Goal: Complete application form: Complete application form

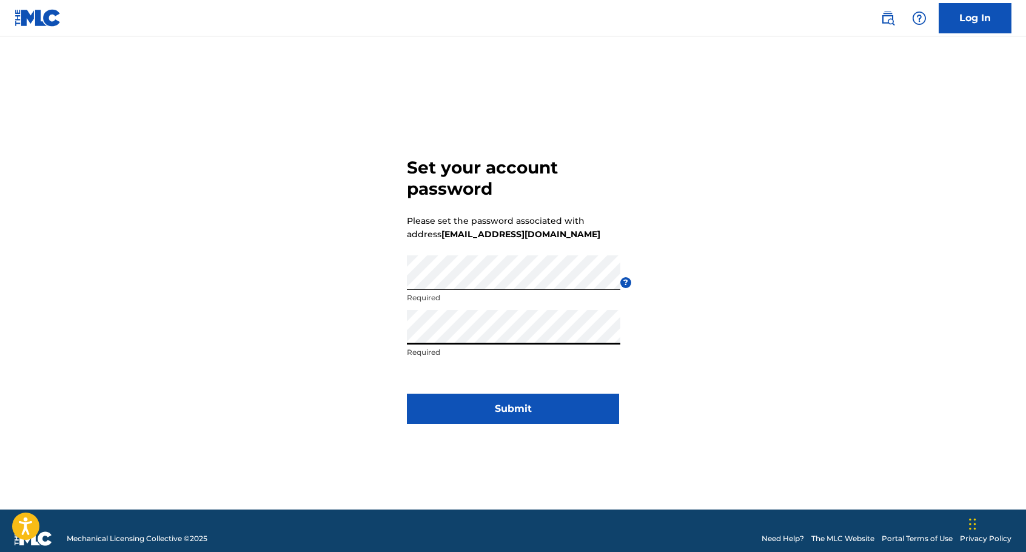
click at [520, 400] on button "Submit" at bounding box center [513, 408] width 212 height 30
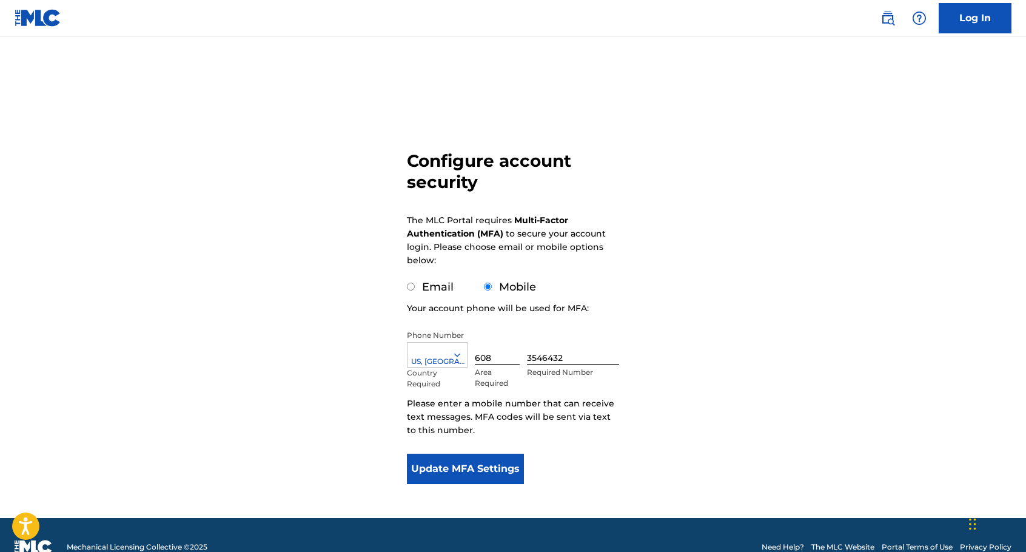
scroll to position [8, 0]
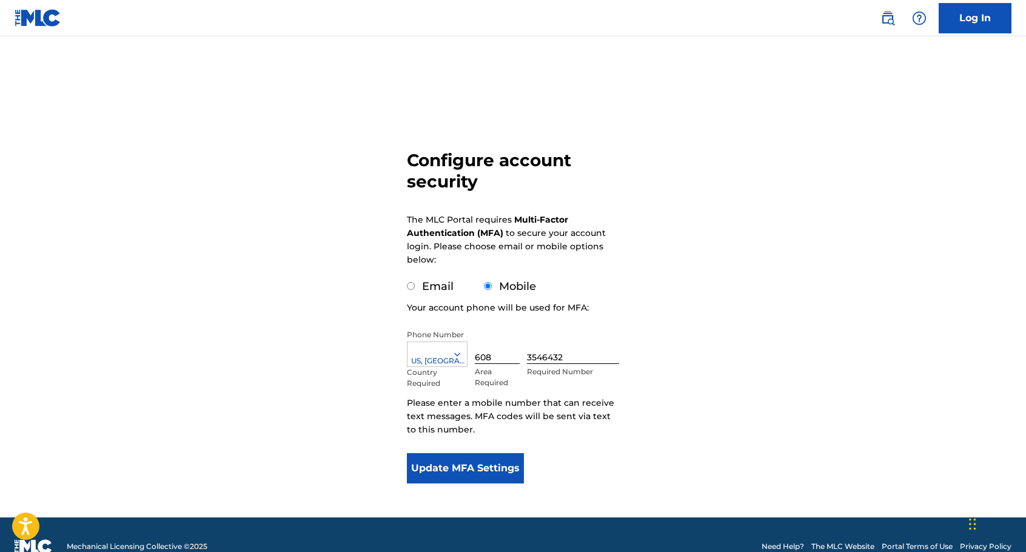
click at [476, 467] on button "Update MFA Settings" at bounding box center [465, 468] width 117 height 30
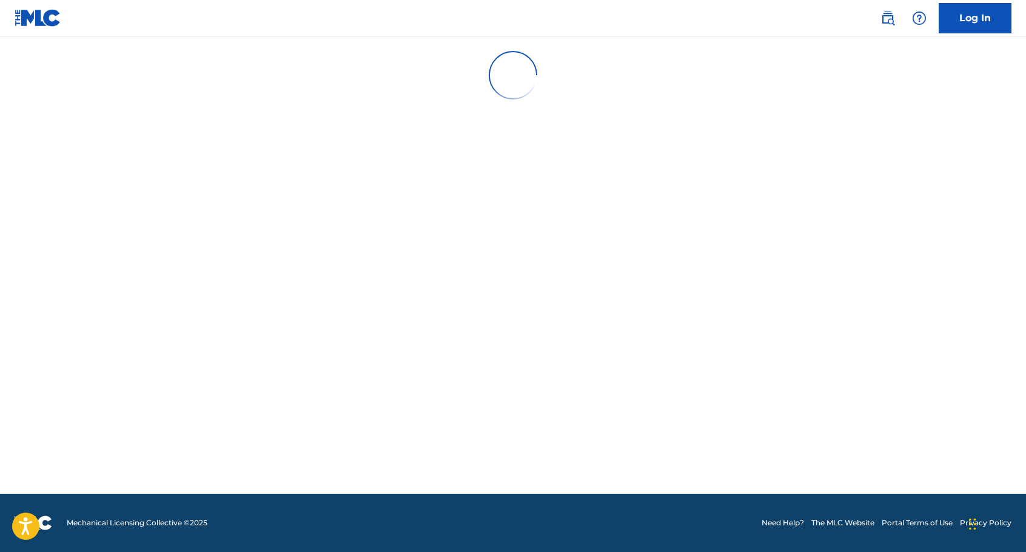
scroll to position [0, 0]
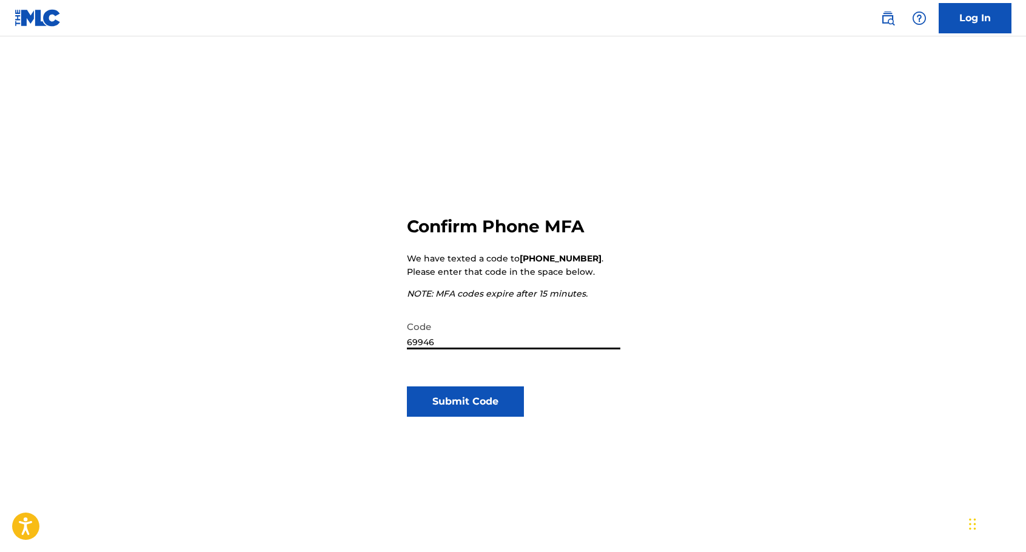
type input "699462"
click at [484, 404] on button "Submit Code" at bounding box center [465, 401] width 117 height 30
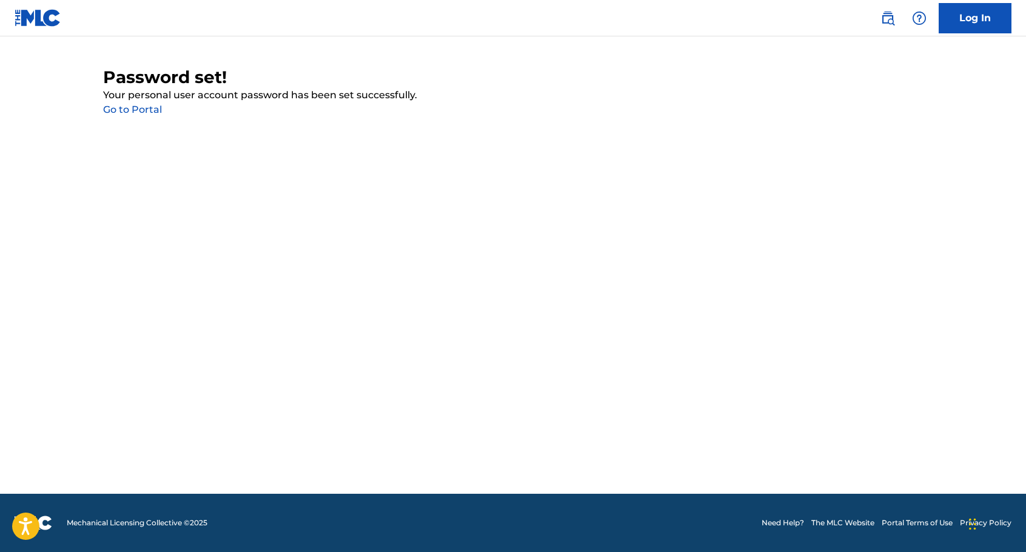
click at [145, 112] on link "Go to Portal" at bounding box center [132, 110] width 59 height 12
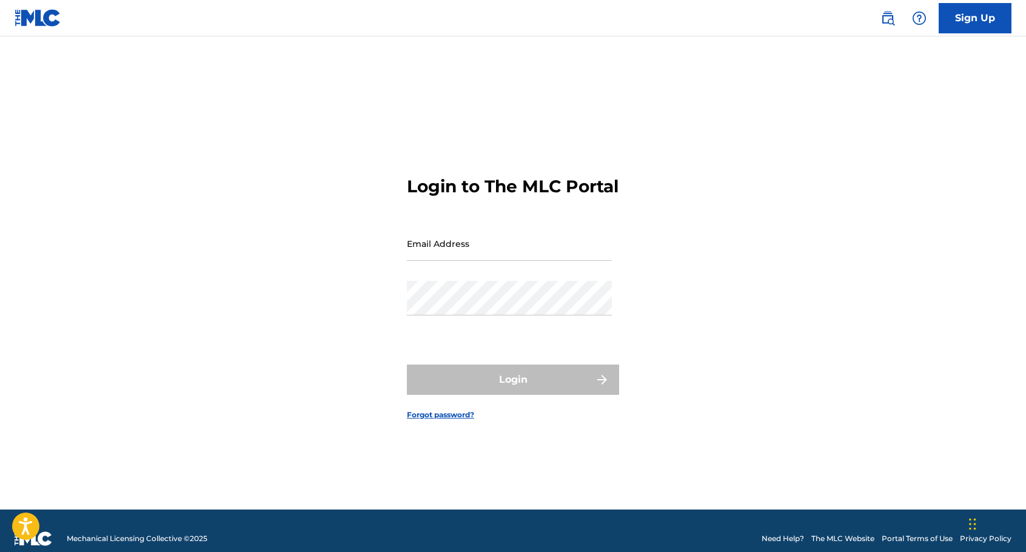
click at [482, 249] on input "Email Address" at bounding box center [509, 243] width 205 height 35
type input "[EMAIL_ADDRESS][DOMAIN_NAME]"
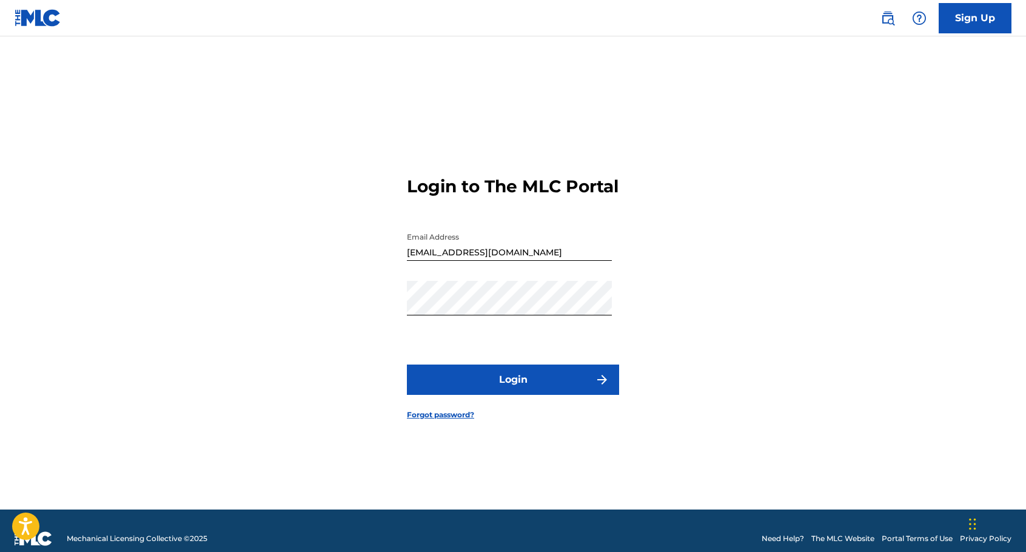
click at [493, 395] on button "Login" at bounding box center [513, 379] width 212 height 30
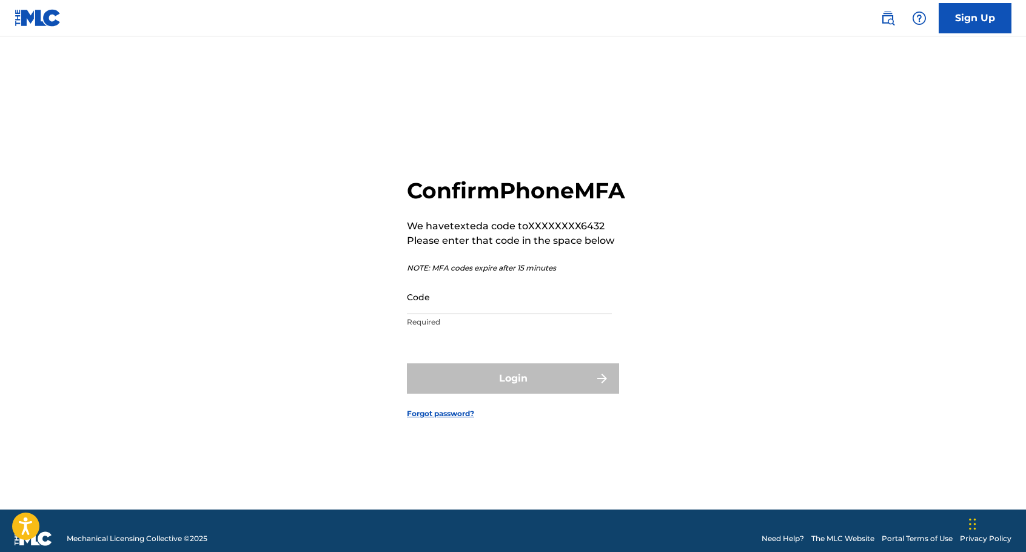
click at [466, 314] on input "Code" at bounding box center [509, 296] width 205 height 35
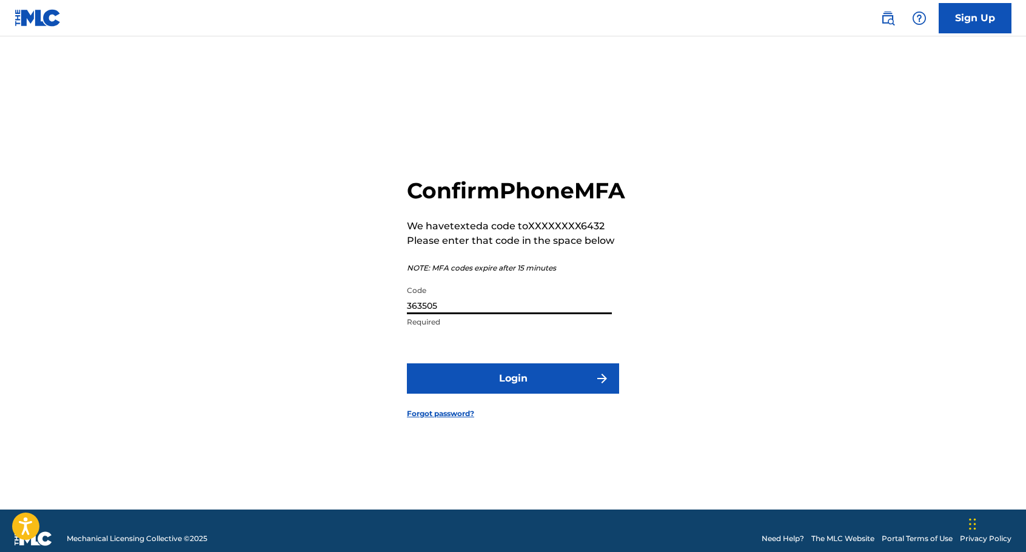
type input "363505"
click at [554, 393] on button "Login" at bounding box center [513, 378] width 212 height 30
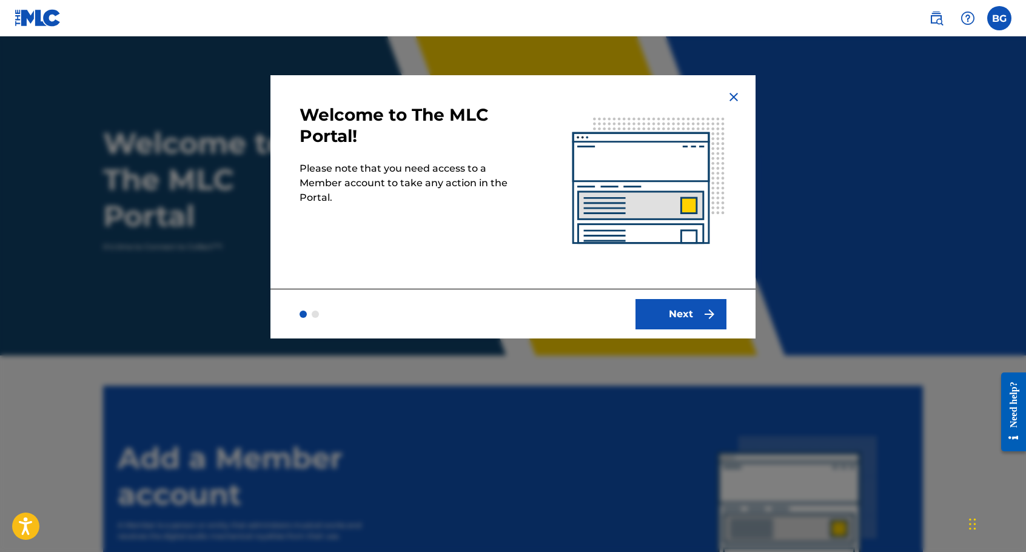
click at [664, 316] on button "Next" at bounding box center [680, 314] width 91 height 30
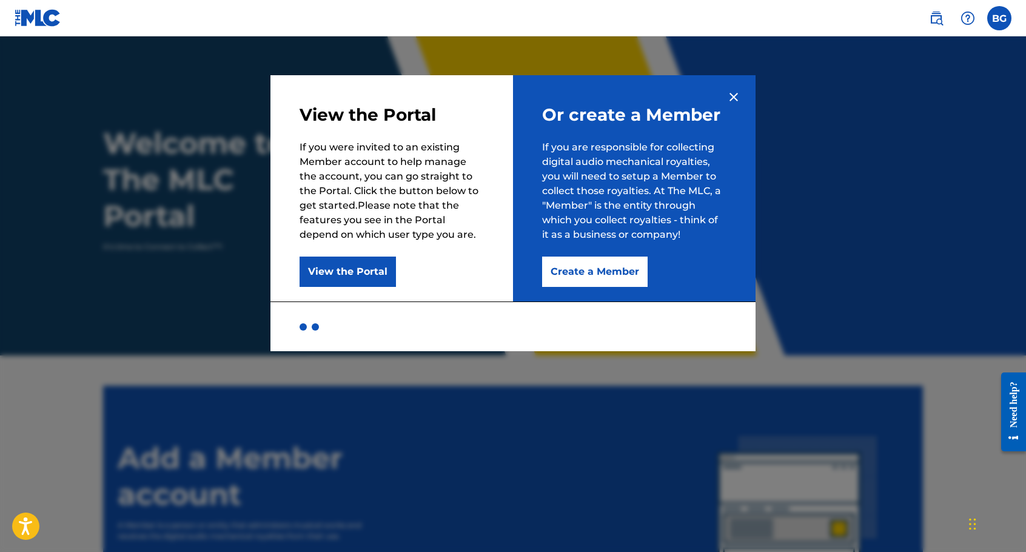
click at [629, 273] on button "Create a Member" at bounding box center [594, 271] width 105 height 30
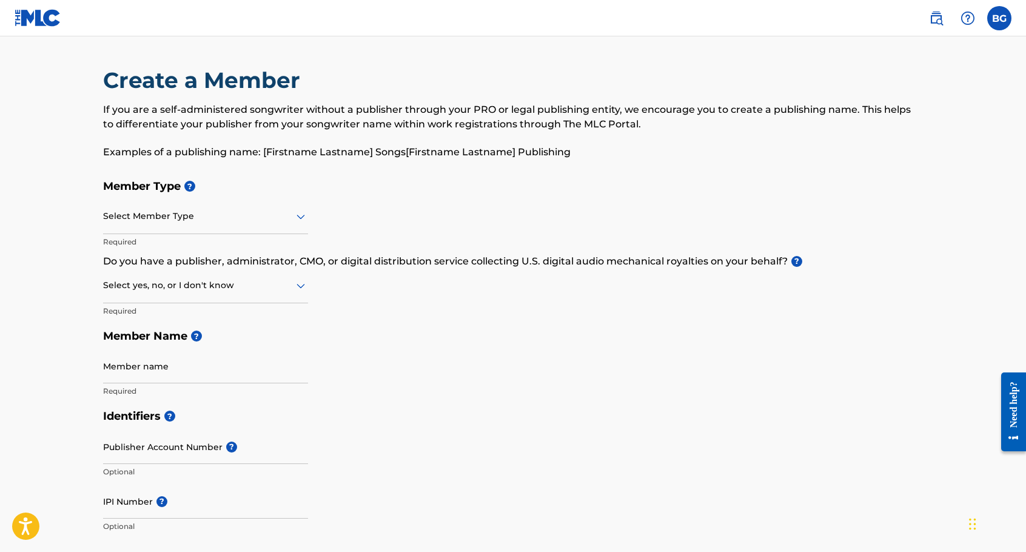
click at [172, 212] on div at bounding box center [205, 216] width 205 height 15
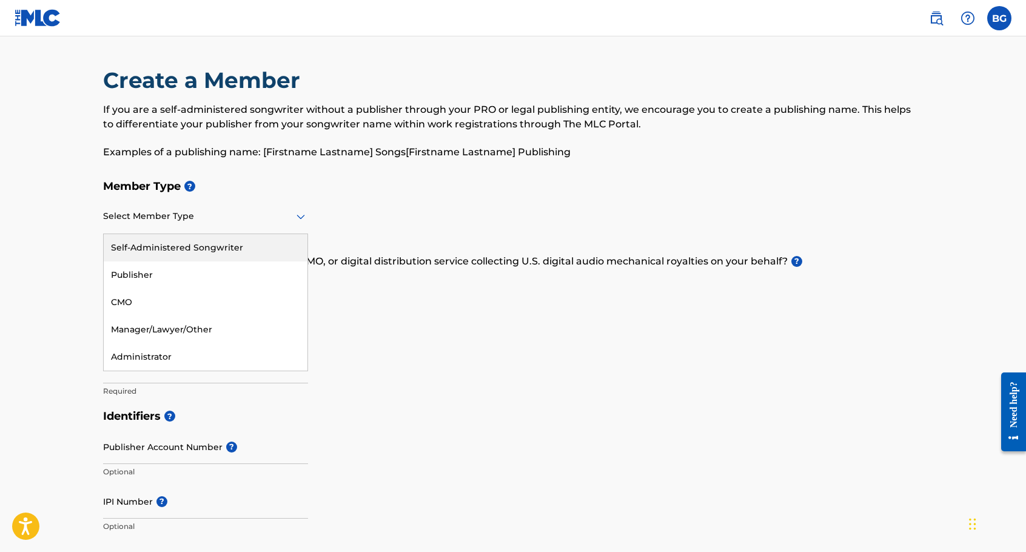
click at [188, 249] on div "Self-Administered Songwriter" at bounding box center [206, 247] width 204 height 27
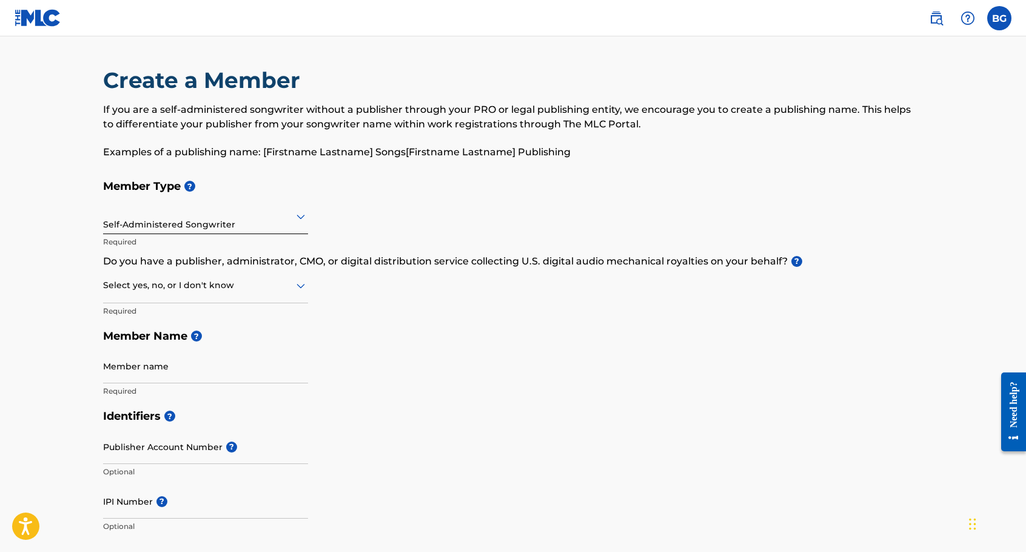
click at [254, 289] on div at bounding box center [205, 285] width 205 height 15
click at [226, 312] on div "Yes" at bounding box center [206, 316] width 204 height 27
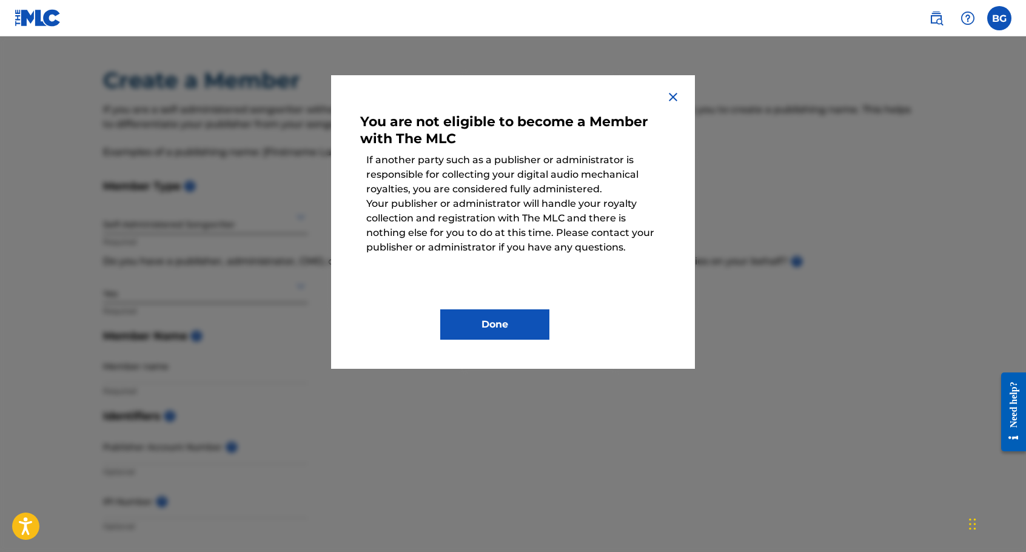
click at [669, 93] on img at bounding box center [673, 97] width 15 height 15
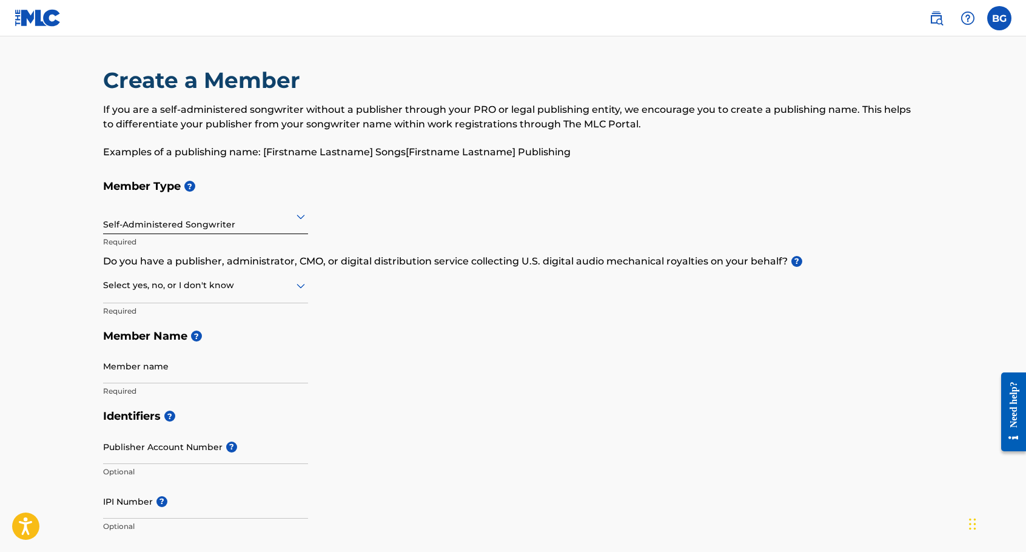
click at [164, 289] on div at bounding box center [205, 285] width 205 height 15
click at [151, 344] on div "No" at bounding box center [206, 343] width 204 height 27
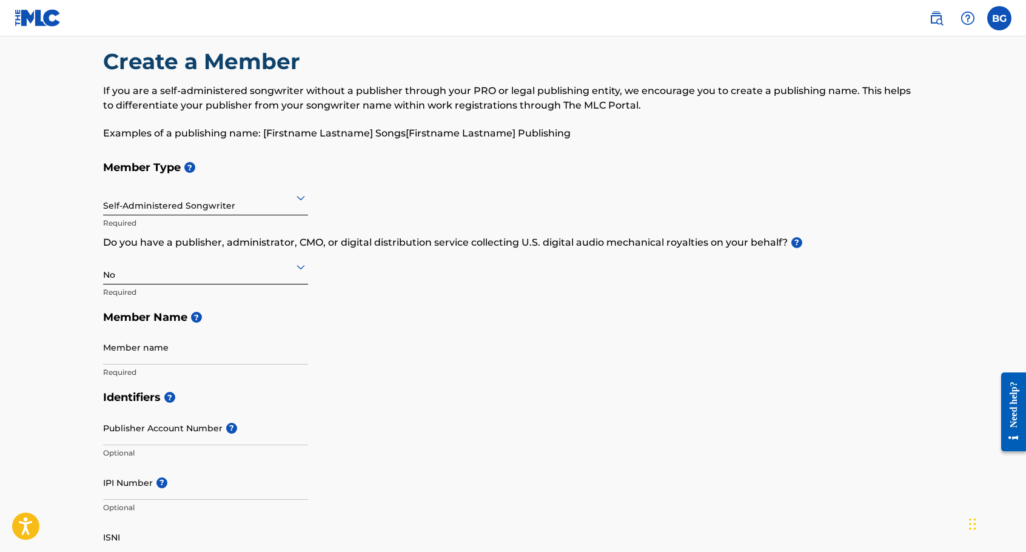
click at [149, 349] on input "Member name" at bounding box center [205, 347] width 205 height 35
click at [396, 368] on div "Member Type ? Self-Administered Songwriter Required Do you have a publisher, ad…" at bounding box center [513, 270] width 820 height 230
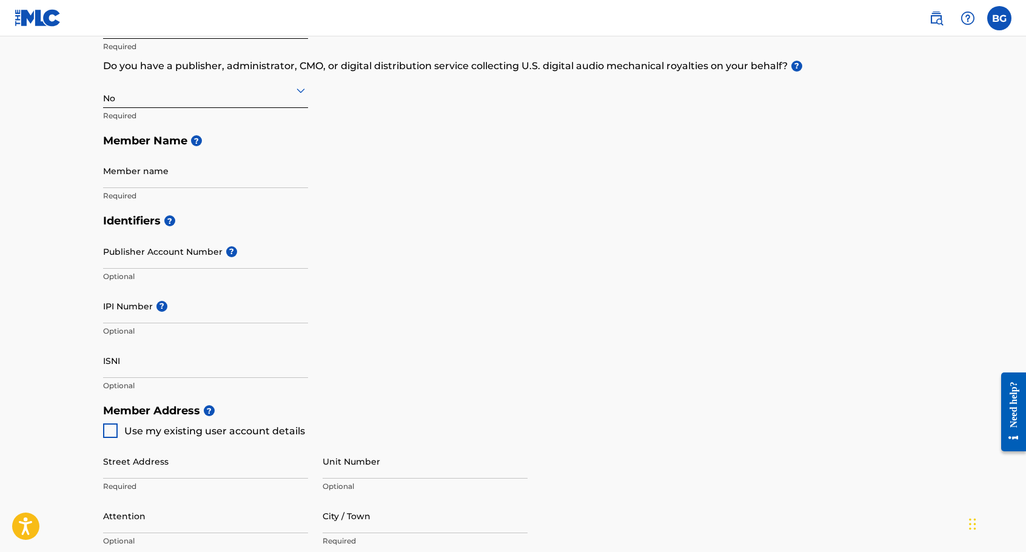
scroll to position [202, 0]
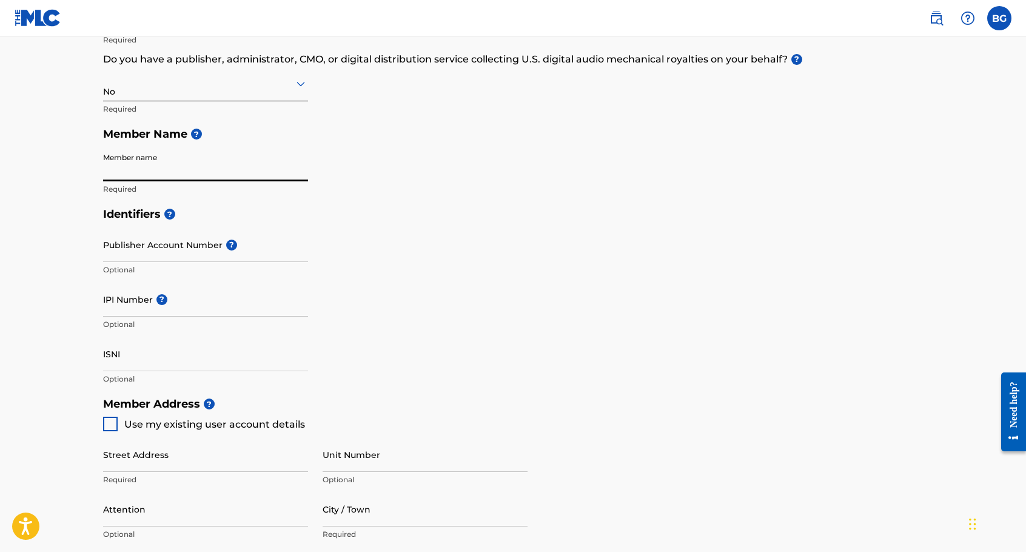
click at [169, 169] on input "Member name" at bounding box center [205, 164] width 205 height 35
type input "[PERSON_NAME]"
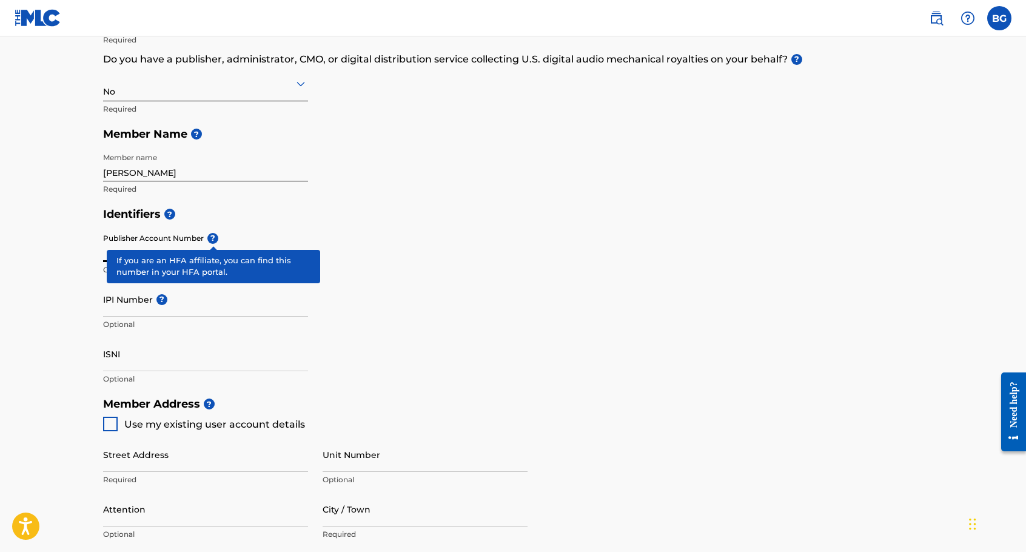
click at [212, 239] on span "?" at bounding box center [212, 238] width 11 height 11
click at [212, 239] on input "Publisher Account Number ?" at bounding box center [205, 244] width 205 height 35
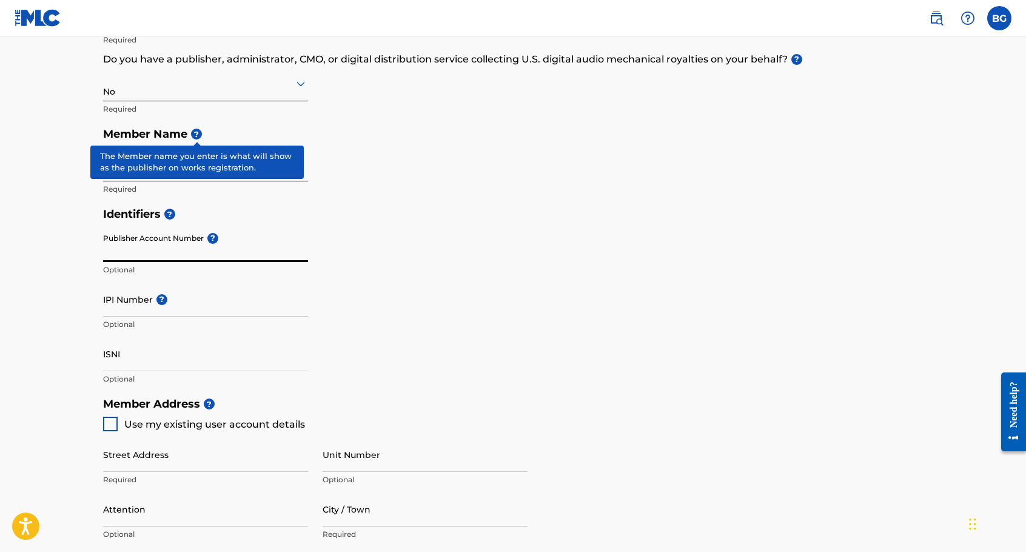
click at [197, 134] on span "?" at bounding box center [196, 134] width 11 height 11
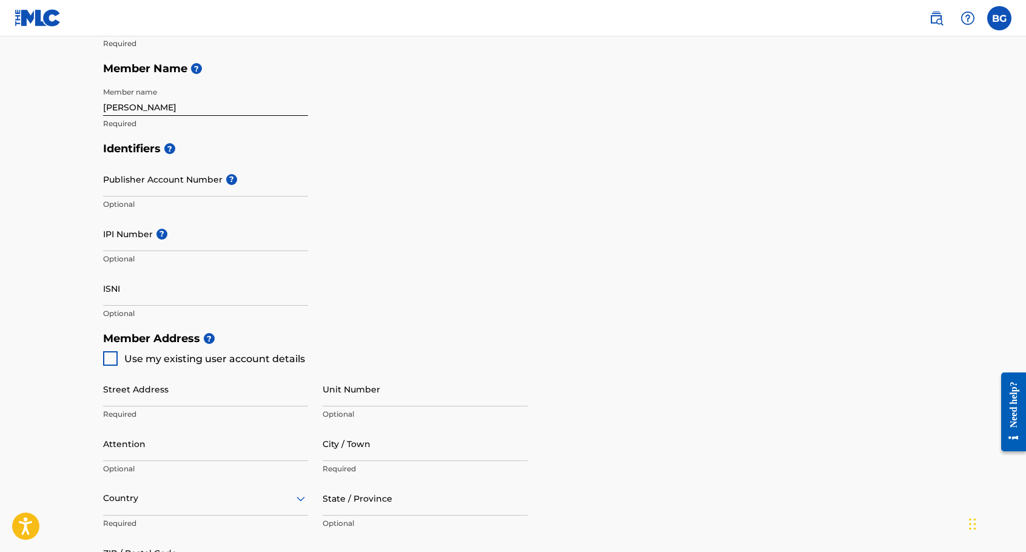
scroll to position [396, 0]
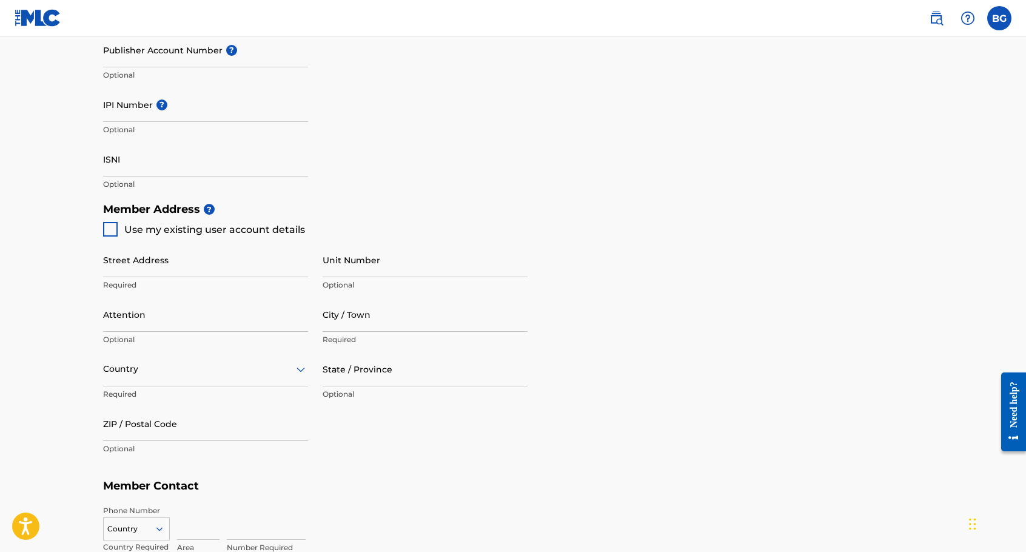
click at [184, 267] on input "Street Address" at bounding box center [205, 259] width 205 height 35
click at [107, 227] on div at bounding box center [110, 229] width 15 height 15
type input "[STREET_ADDRESS]"
type input "[GEOGRAPHIC_DATA]"
type input "90066"
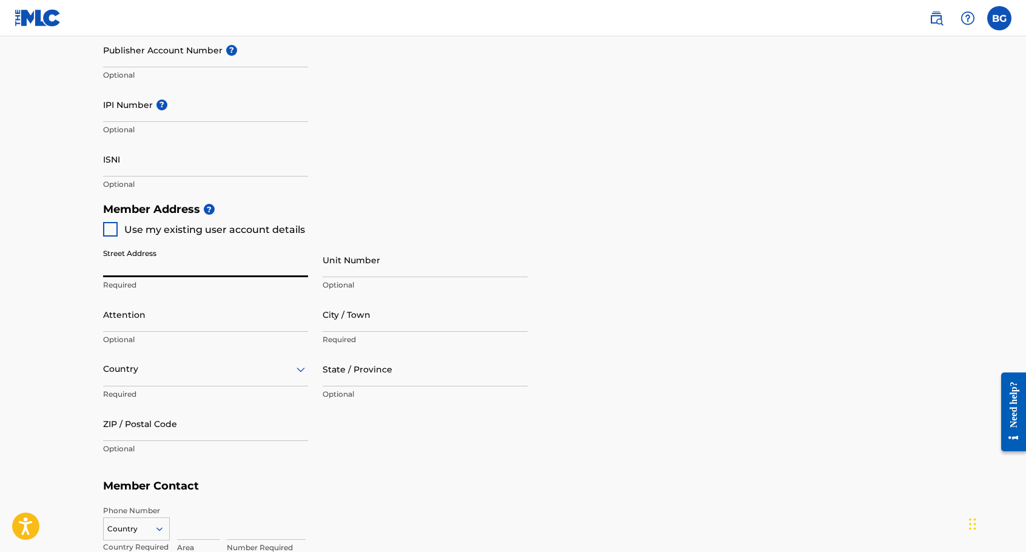
type input "608"
type input "3546432"
type input "[EMAIL_ADDRESS][DOMAIN_NAME]"
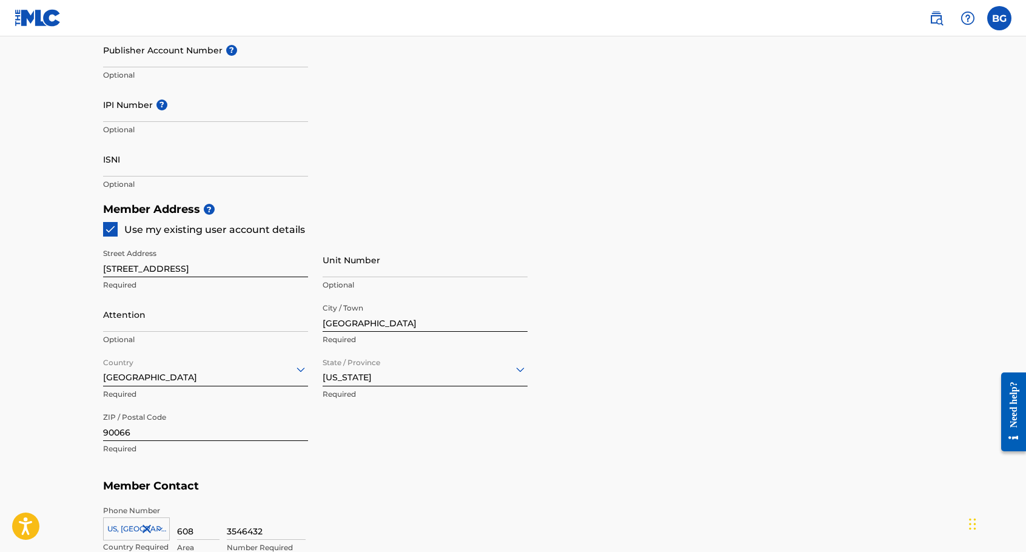
click at [333, 270] on input "Unit Number" at bounding box center [425, 259] width 205 height 35
type input "Apt. 10"
click at [509, 193] on div "Identifiers ? Publisher Account Number ? Optional IPI Number ? Optional ISNI Op…" at bounding box center [513, 102] width 820 height 190
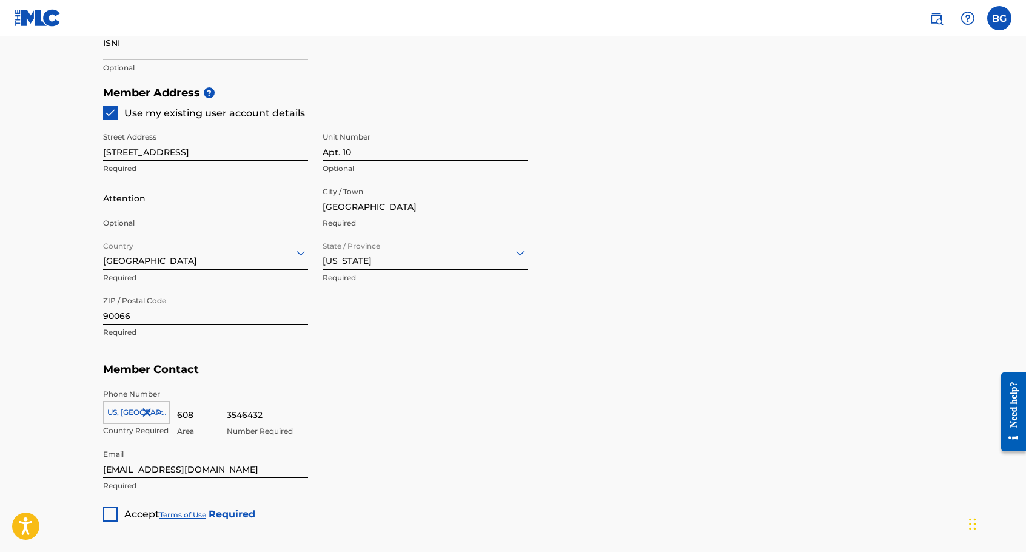
scroll to position [587, 0]
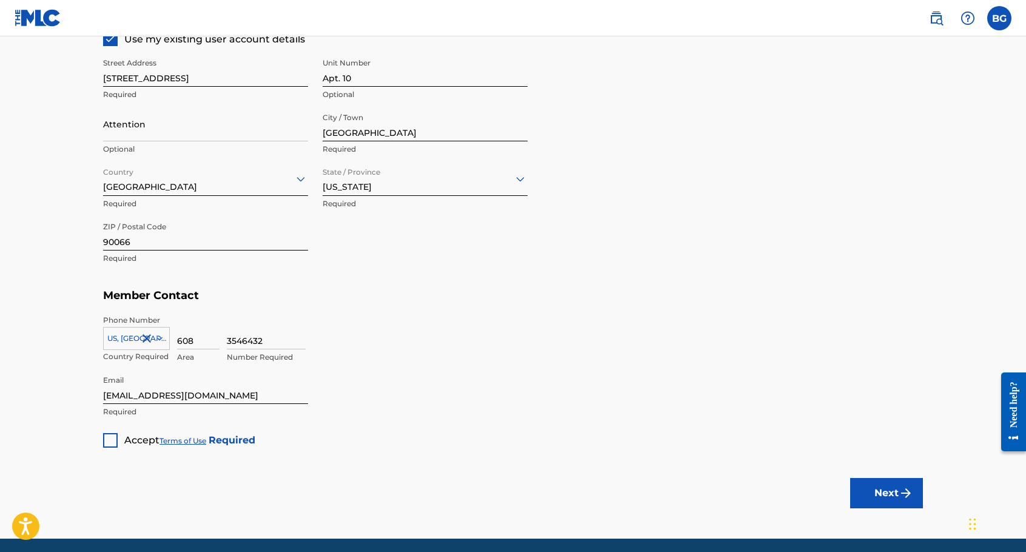
click at [109, 442] on div at bounding box center [110, 440] width 15 height 15
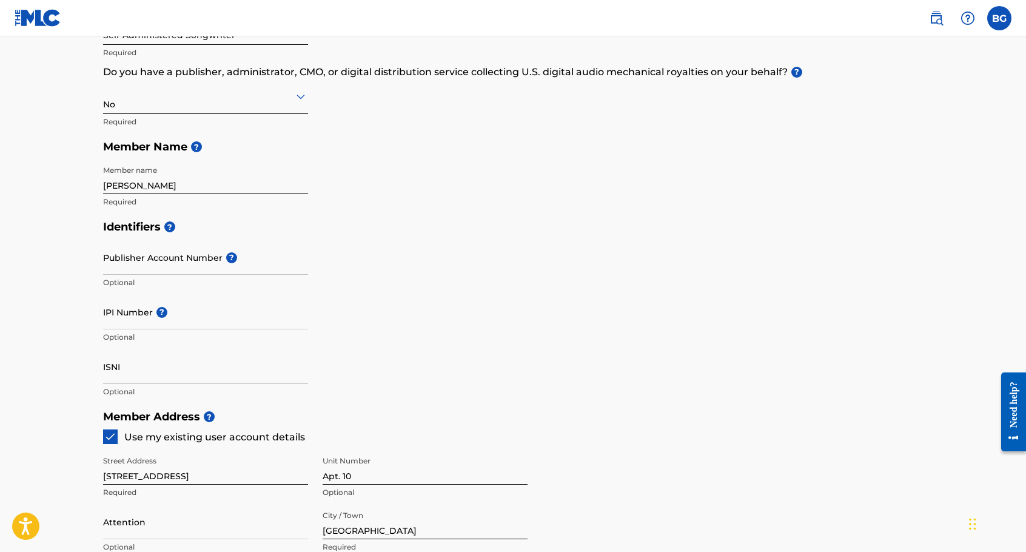
scroll to position [187, 0]
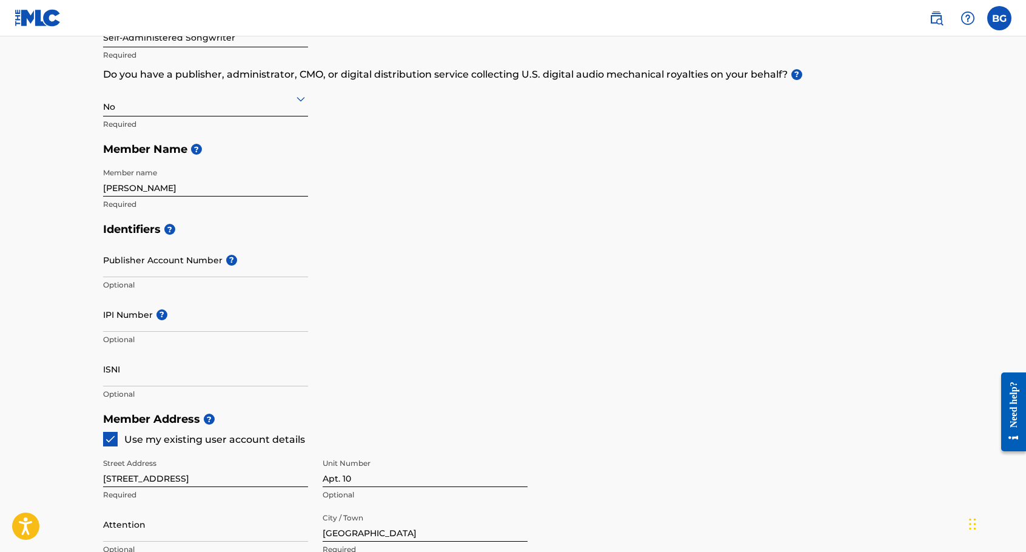
click at [145, 318] on input "IPI Number ?" at bounding box center [205, 314] width 205 height 35
paste input "872554118"
type input "872554118"
click at [187, 265] on input "Publisher Account Number ?" at bounding box center [205, 259] width 205 height 35
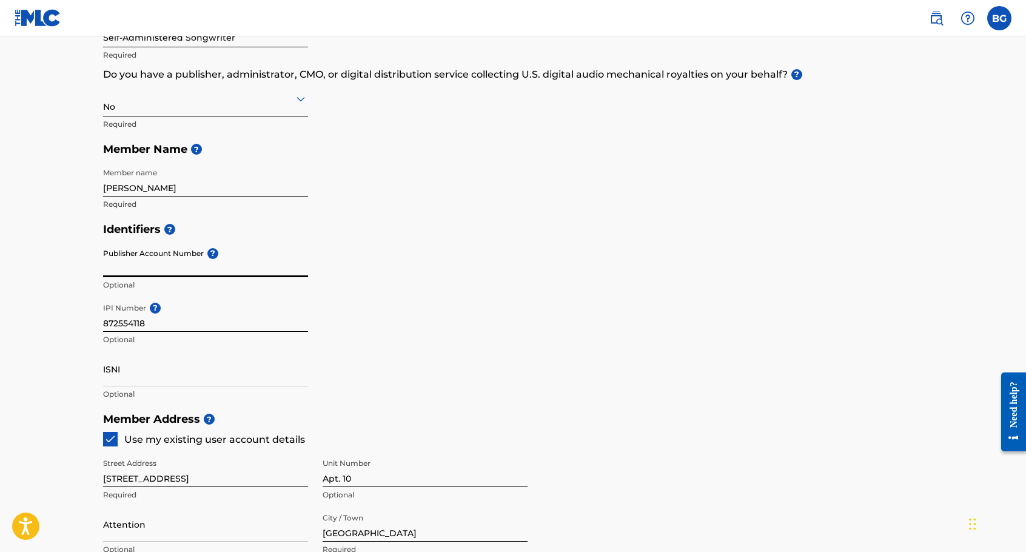
paste input "5130578"
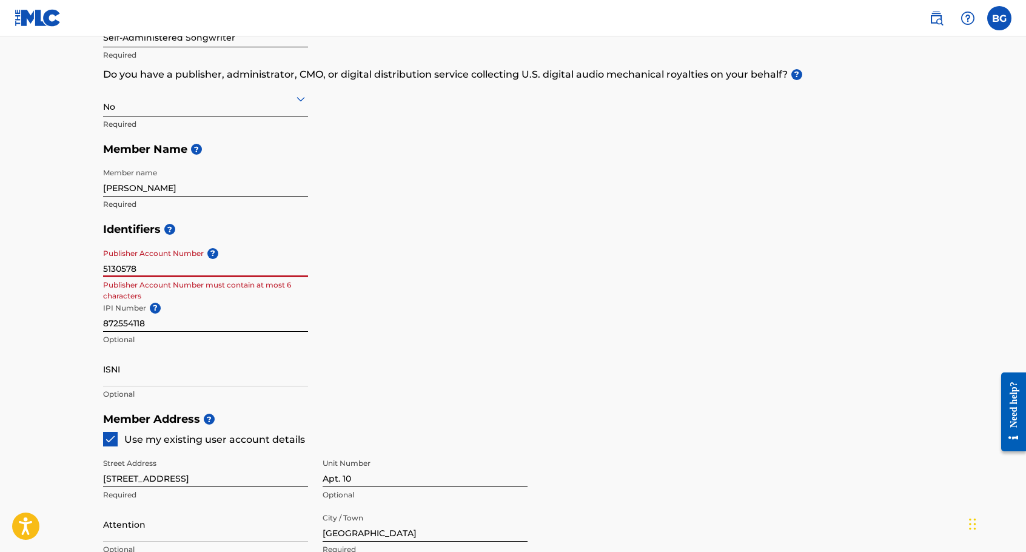
type input "5130578"
click at [179, 190] on input "[PERSON_NAME]" at bounding box center [205, 179] width 205 height 35
type input "[PERSON_NAME]"
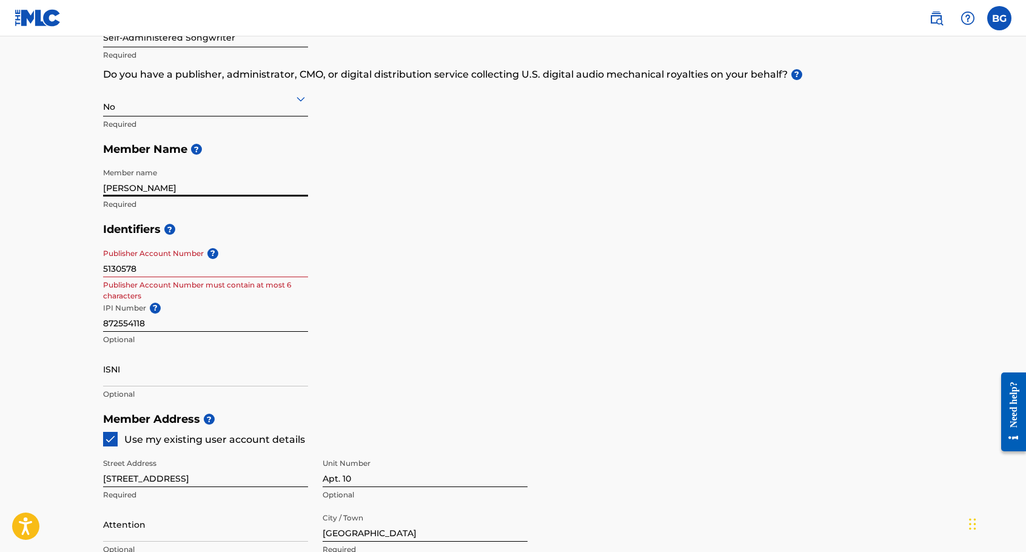
click at [396, 225] on h5 "Identifiers ?" at bounding box center [513, 229] width 820 height 26
click at [277, 269] on input "5130578" at bounding box center [205, 259] width 205 height 35
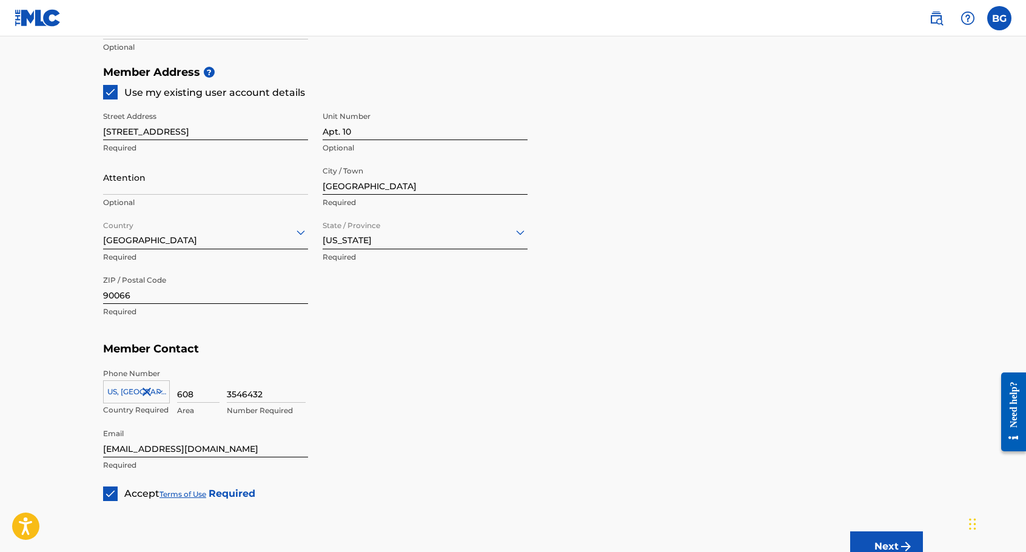
scroll to position [631, 0]
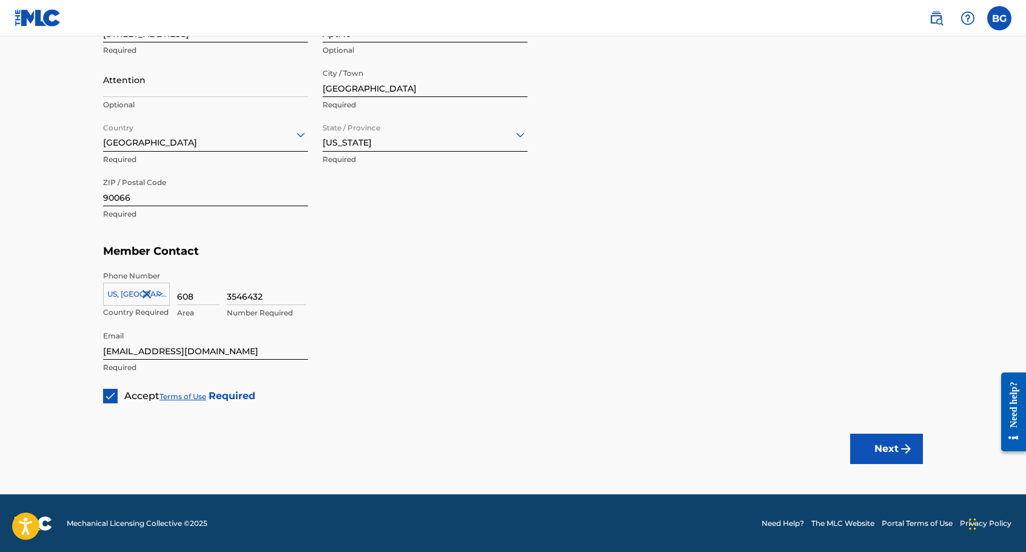
click at [906, 455] on button "Next" at bounding box center [886, 448] width 73 height 30
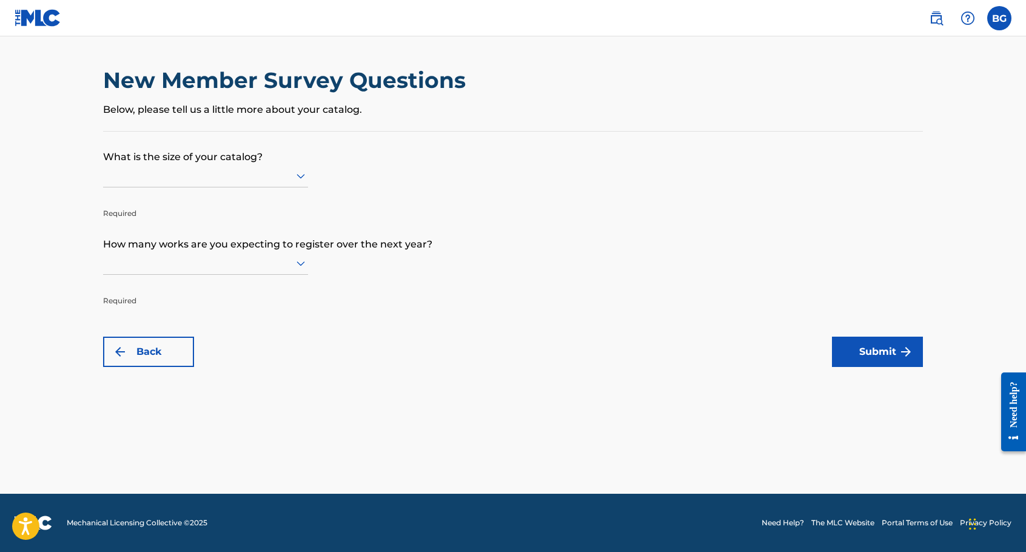
click at [259, 170] on div at bounding box center [205, 175] width 205 height 15
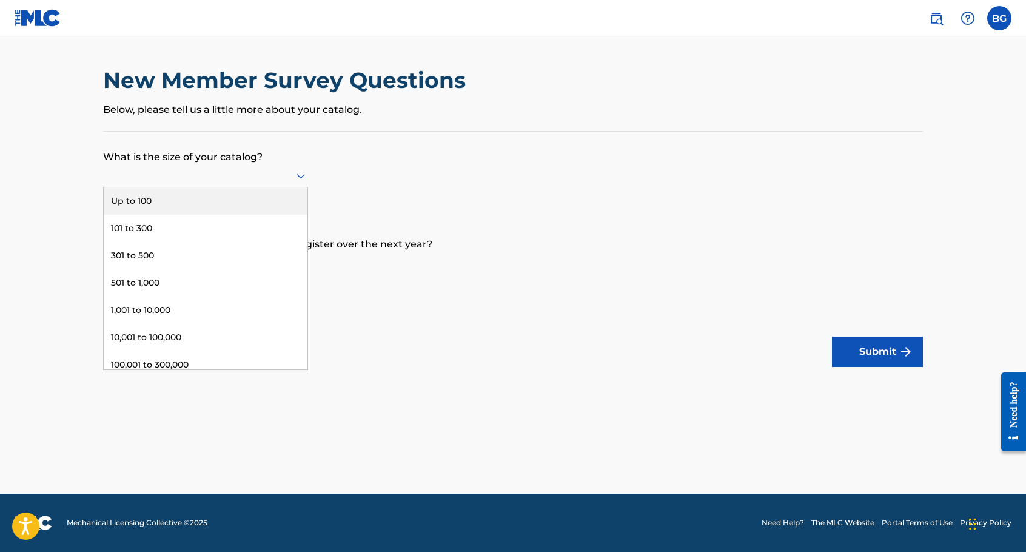
click at [229, 202] on div "Up to 100" at bounding box center [206, 200] width 204 height 27
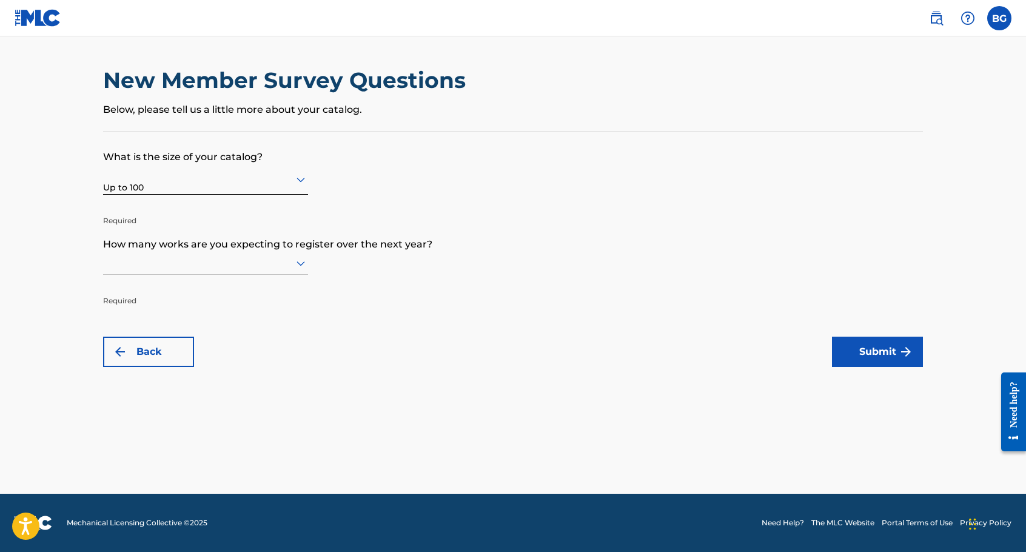
click at [184, 182] on div at bounding box center [205, 179] width 205 height 15
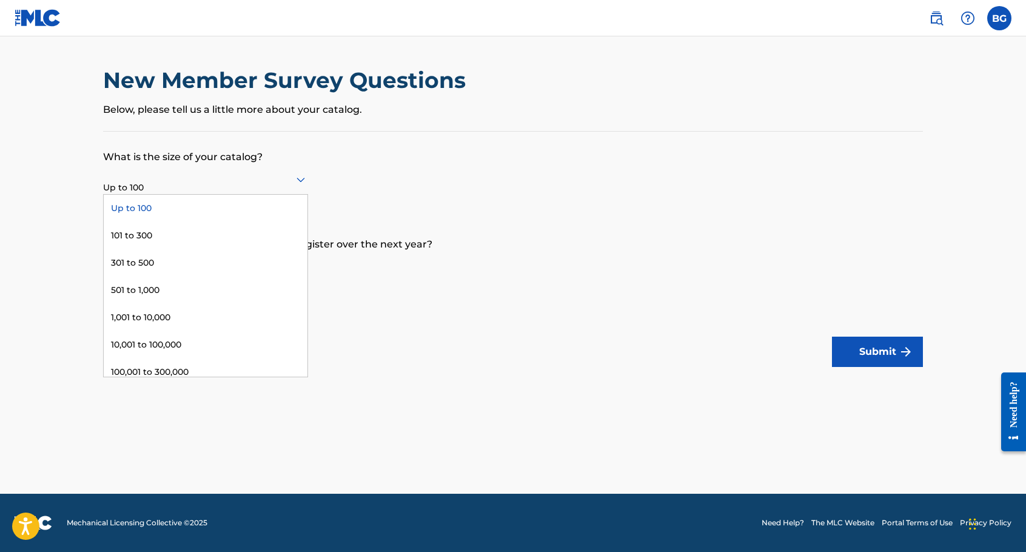
click at [182, 209] on div "Up to 100" at bounding box center [206, 208] width 204 height 27
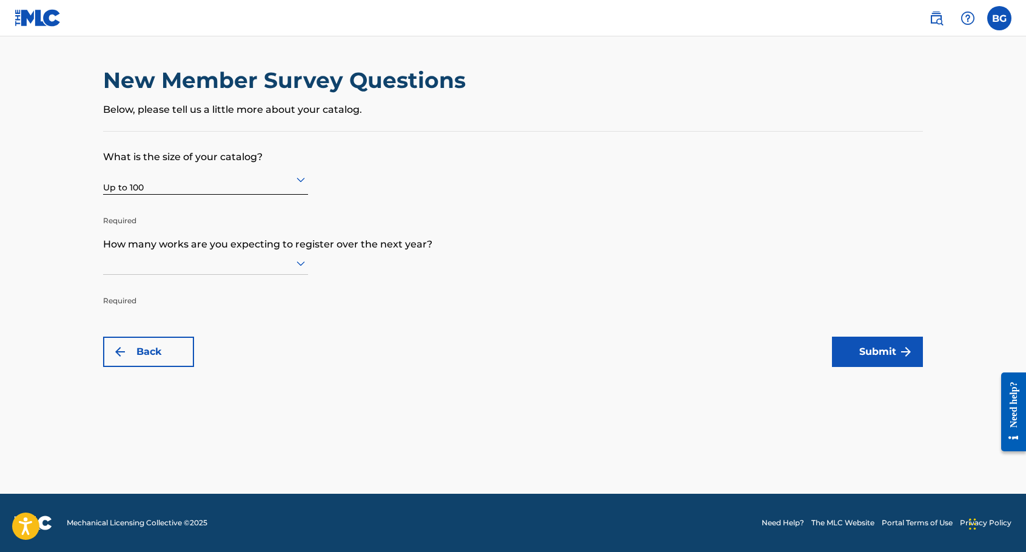
click at [234, 259] on div at bounding box center [205, 262] width 205 height 15
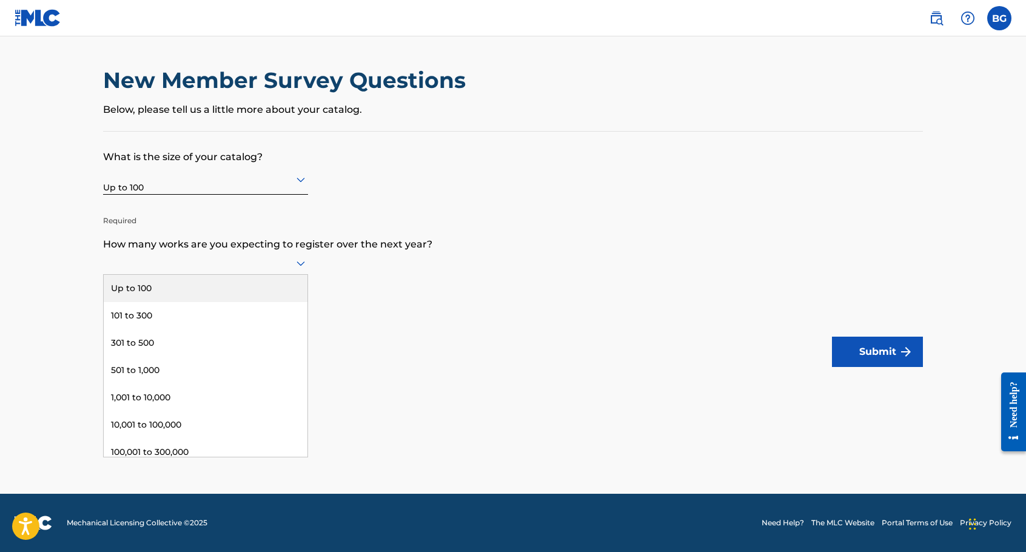
click at [235, 293] on div "Up to 100" at bounding box center [206, 288] width 204 height 27
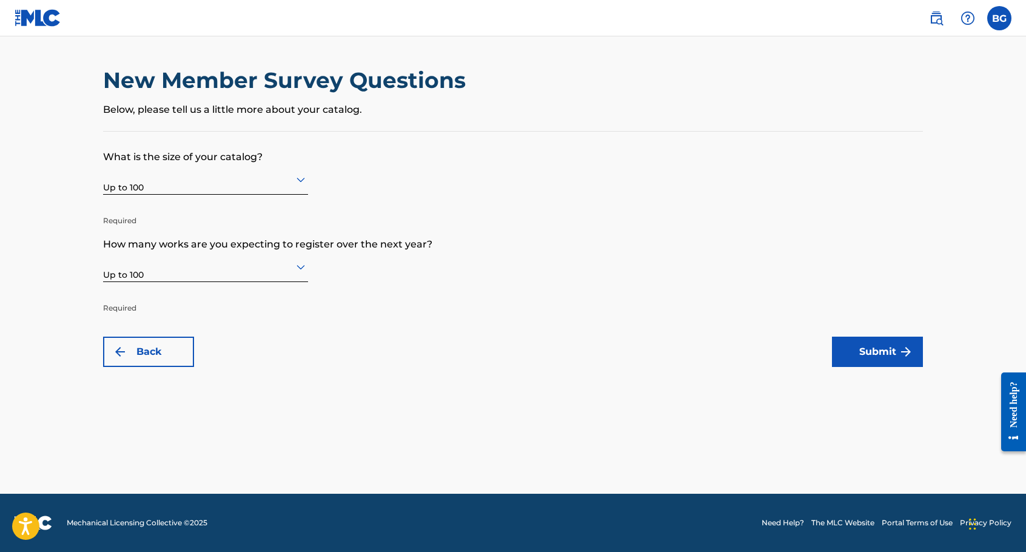
click at [898, 354] on button "Submit" at bounding box center [877, 351] width 91 height 30
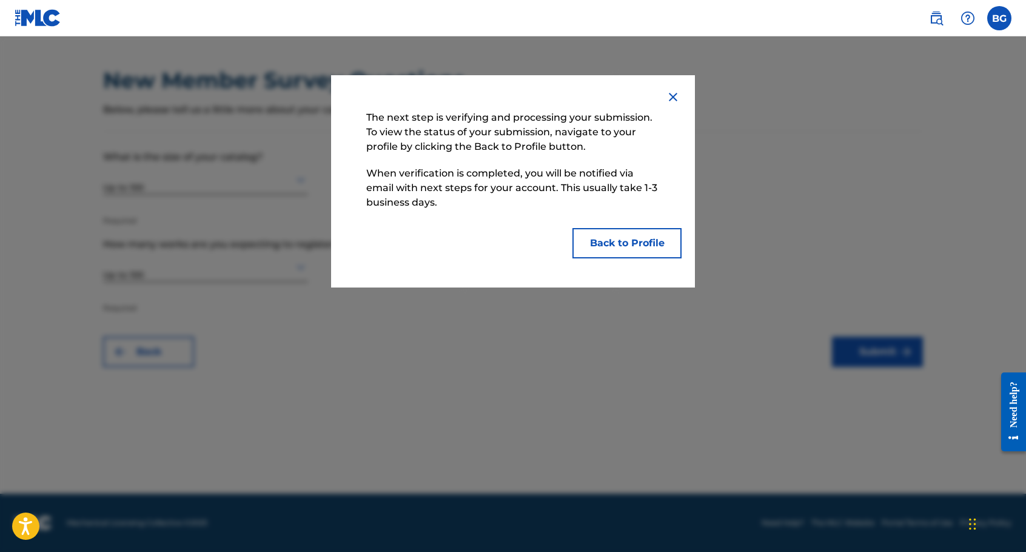
click at [621, 246] on button "Back to Profile" at bounding box center [626, 243] width 109 height 30
